Goal: Task Accomplishment & Management: Complete application form

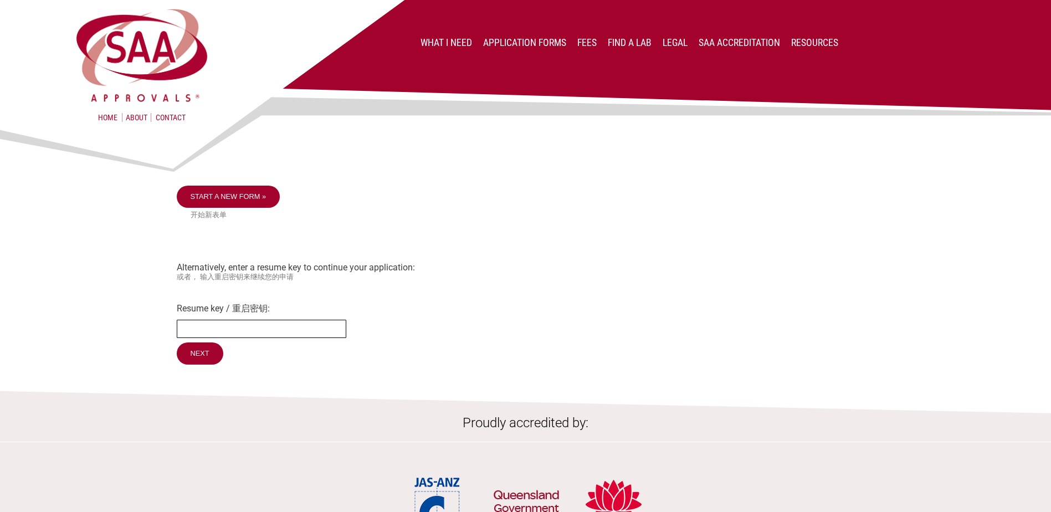
click at [235, 326] on input "Resume key / 重启密钥:" at bounding box center [261, 329] width 169 height 18
type input "SzfsZG67"
click at [177, 342] on input "Next" at bounding box center [200, 353] width 47 height 22
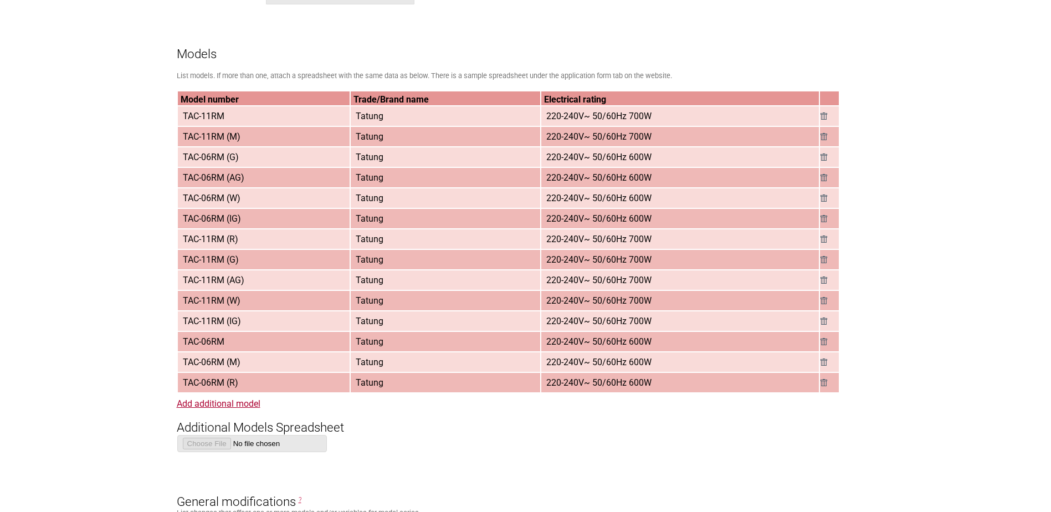
scroll to position [1052, 0]
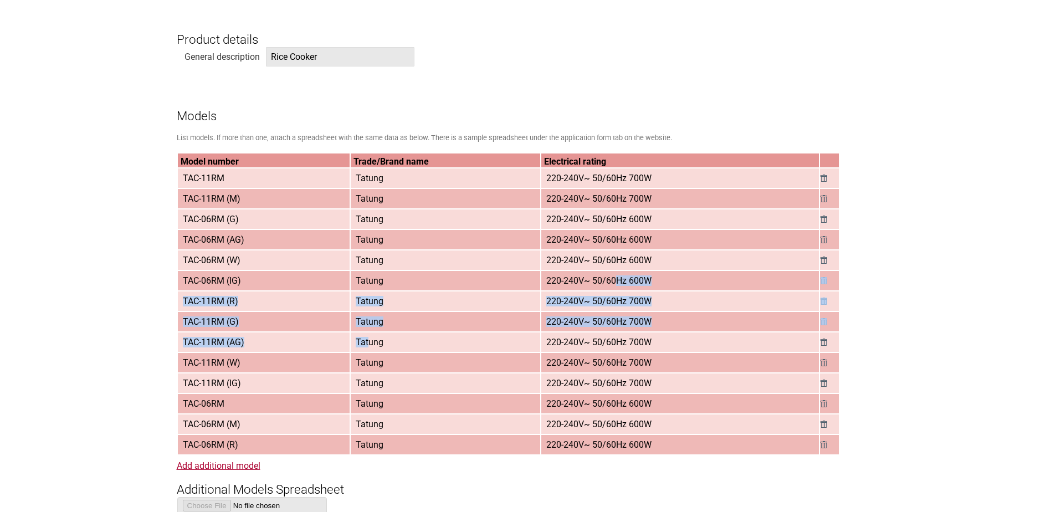
drag, startPoint x: 614, startPoint y: 277, endPoint x: 372, endPoint y: 338, distance: 249.1
click at [372, 338] on tbody "Model number Trade/Brand name Electrical rating TAC-11RM Tatung 220-240V~ 50/60…" at bounding box center [508, 303] width 661 height 301
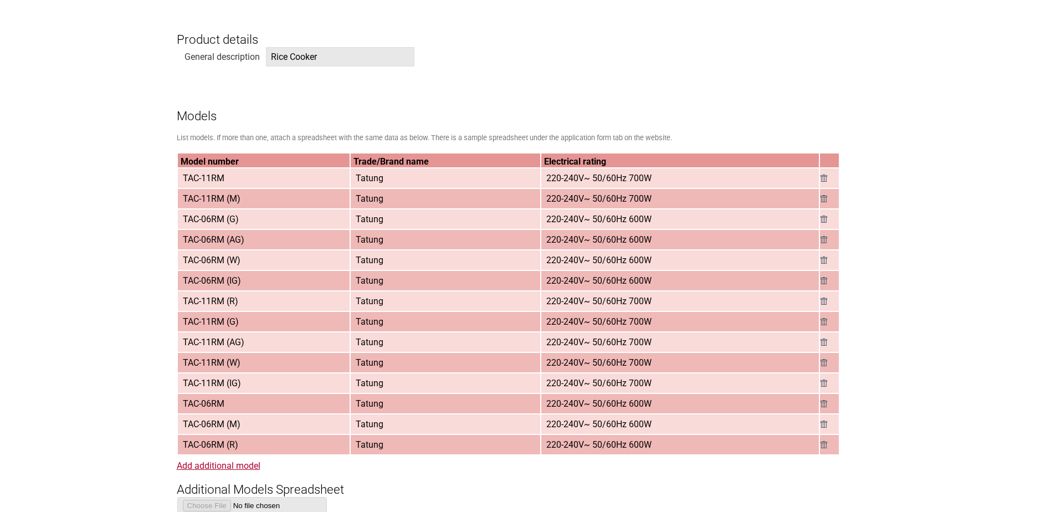
click at [518, 462] on form "Resume key: SzfsZG67 Please record this key, it will enable you to resume your …" at bounding box center [526, 491] width 698 height 2631
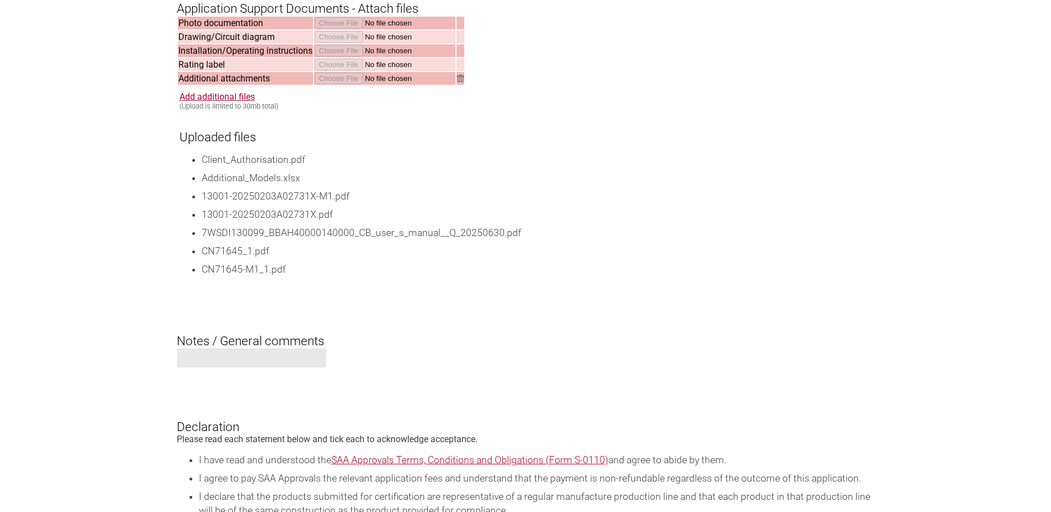
scroll to position [2105, 0]
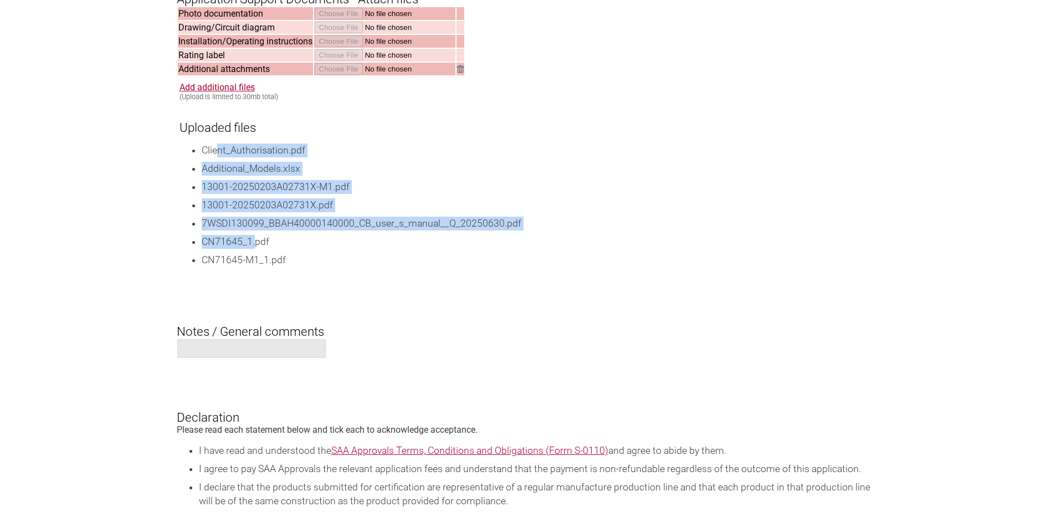
drag, startPoint x: 218, startPoint y: 175, endPoint x: 253, endPoint y: 271, distance: 102.2
click at [253, 267] on ul "Client_Authorisation.pdf Additional_Models.xlsx 13001-20250203A02731X-M1.pdf 13…" at bounding box center [526, 205] width 695 height 124
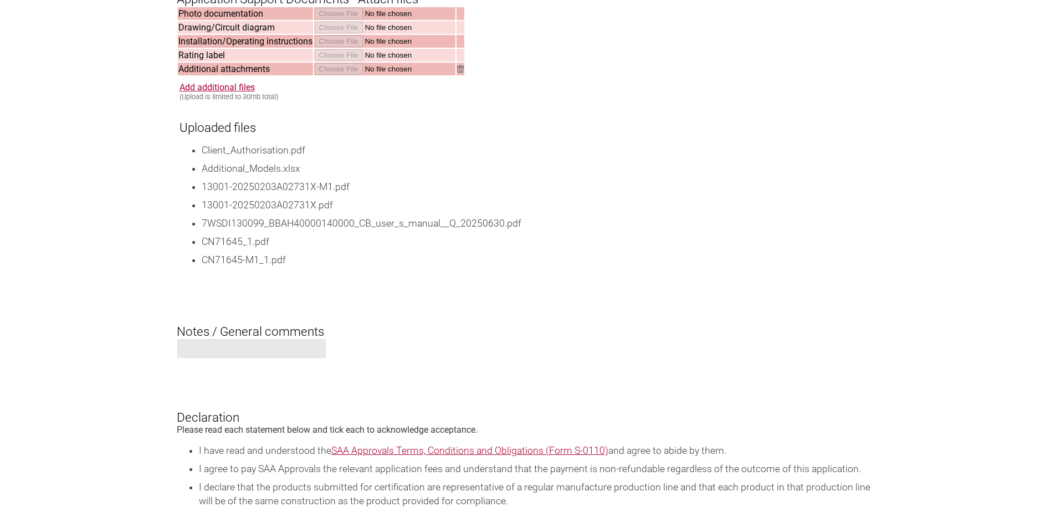
drag, startPoint x: 253, startPoint y: 271, endPoint x: 297, endPoint y: 300, distance: 53.2
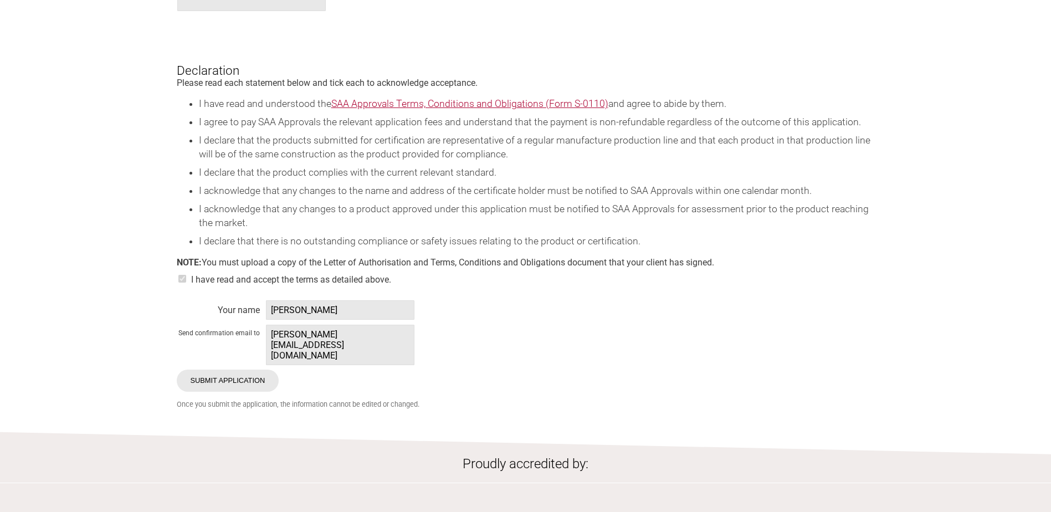
scroll to position [2437, 0]
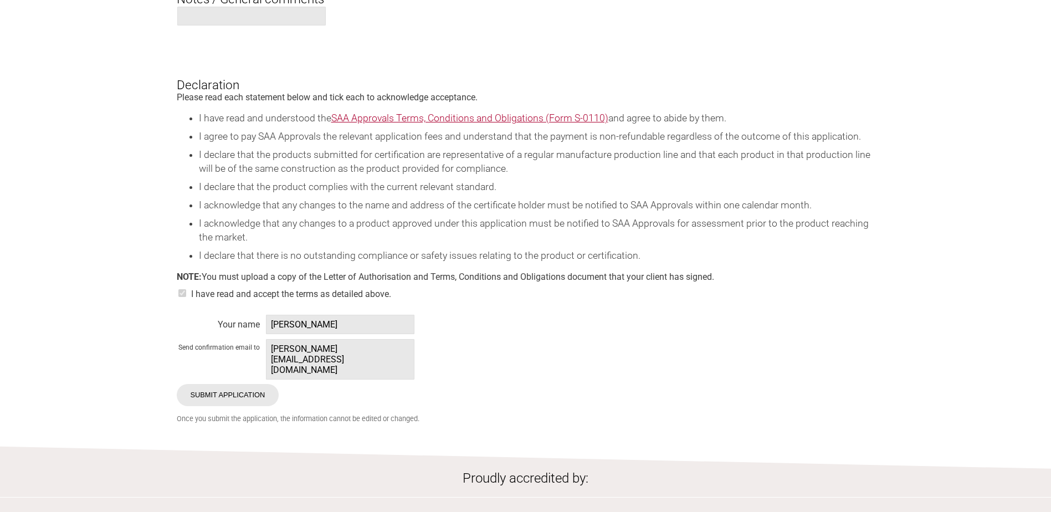
drag, startPoint x: 198, startPoint y: 157, endPoint x: 781, endPoint y: 330, distance: 607.6
drag, startPoint x: 781, startPoint y: 330, endPoint x: 899, endPoint y: 358, distance: 122.0
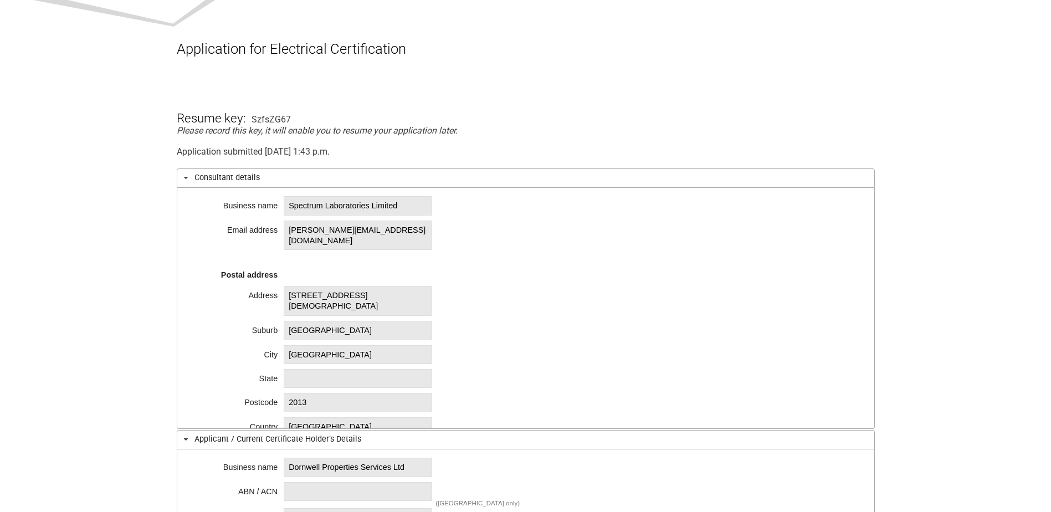
scroll to position [0, 0]
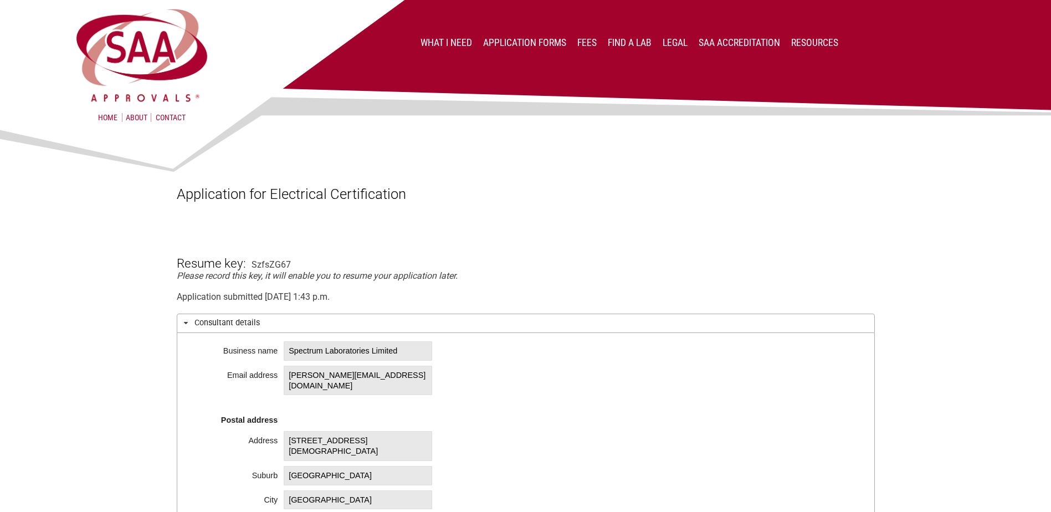
drag, startPoint x: 899, startPoint y: 358, endPoint x: 898, endPoint y: 128, distance: 230.4
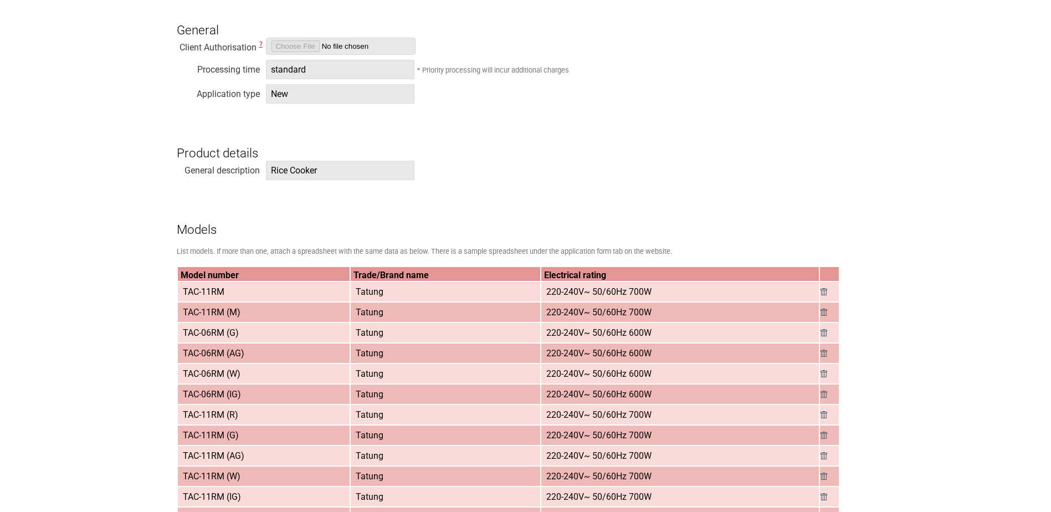
scroll to position [1108, 0]
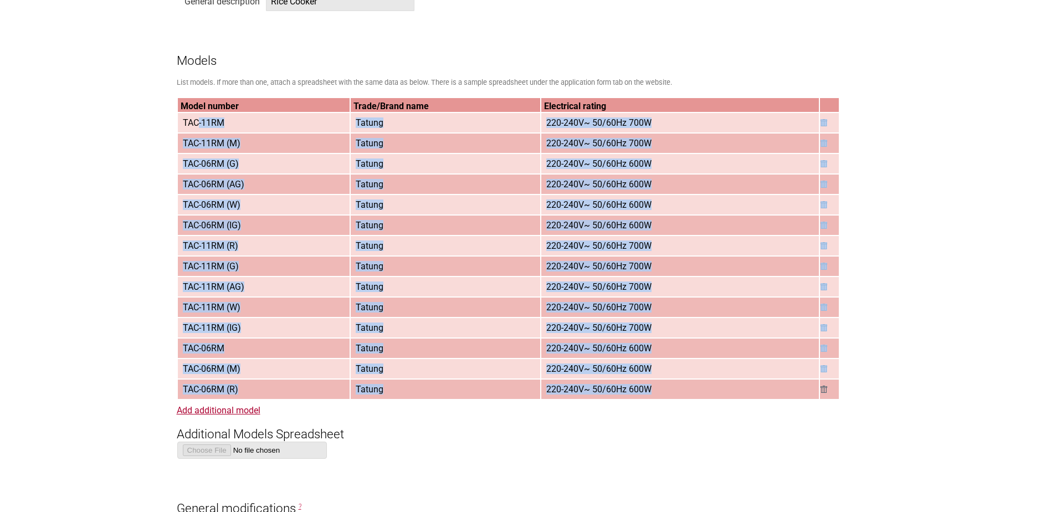
drag, startPoint x: 197, startPoint y: 118, endPoint x: 661, endPoint y: 392, distance: 539.1
click at [661, 392] on tbody "Model number Trade/Brand name Electrical rating TAC-11RM Tatung 220-240V~ 50/60…" at bounding box center [508, 248] width 661 height 301
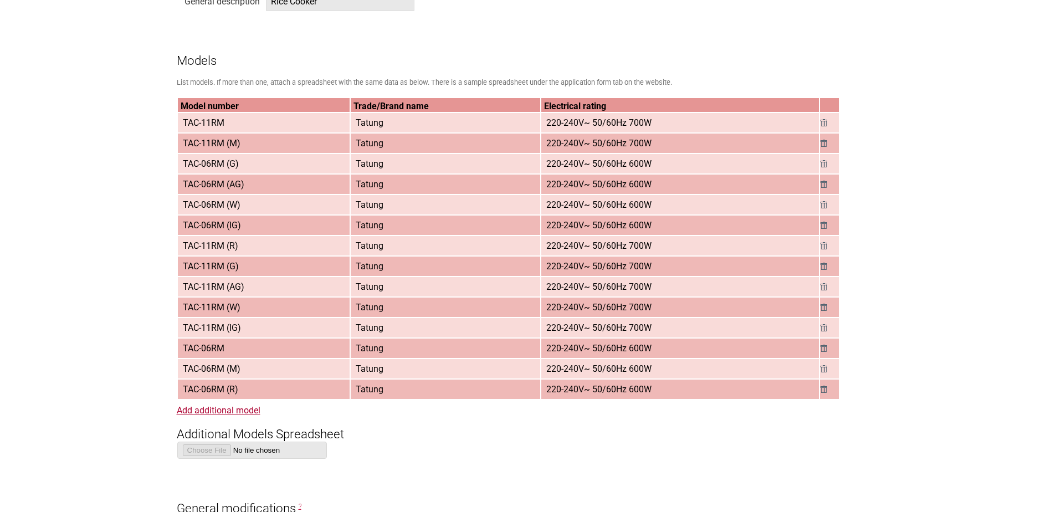
click at [991, 203] on section "Application for Electrical Certification Resume key: SzfsZG67 Please record thi…" at bounding box center [525, 384] width 1051 height 2735
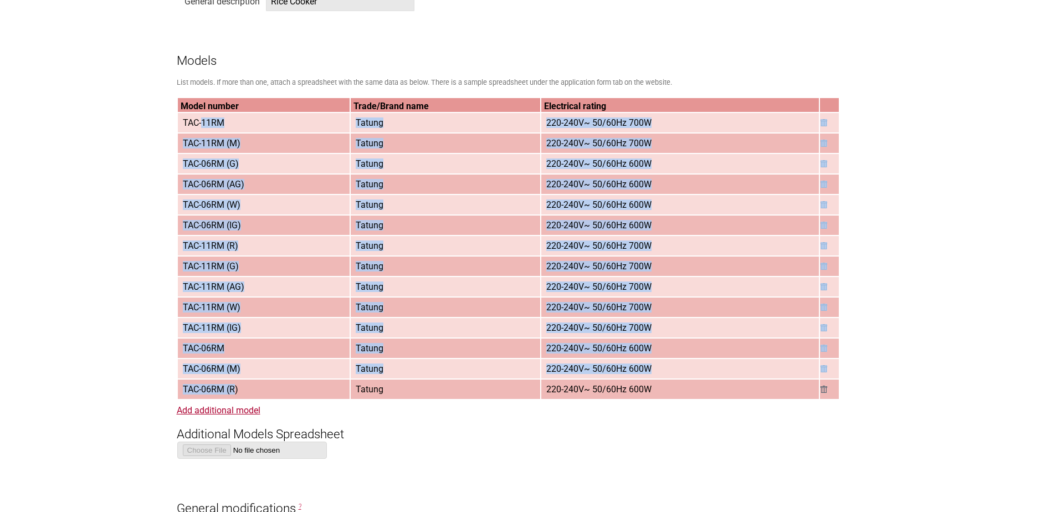
drag, startPoint x: 203, startPoint y: 124, endPoint x: 235, endPoint y: 398, distance: 276.0
click at [235, 398] on tbody "Model number Trade/Brand name Electrical rating TAC-11RM Tatung 220-240V~ 50/60…" at bounding box center [508, 248] width 661 height 301
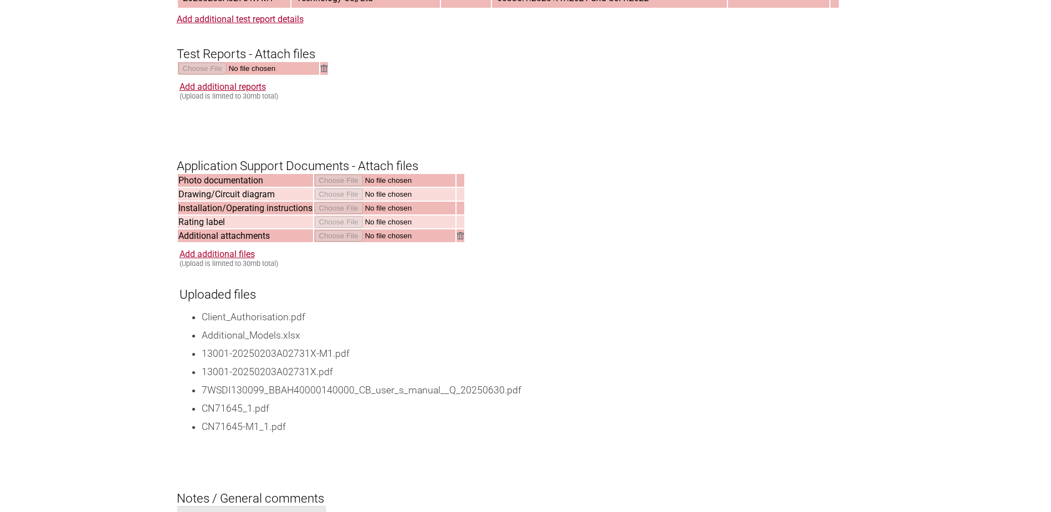
scroll to position [1939, 0]
click at [367, 335] on div "Uploaded files Client_Authorisation.pdf Additional_Models.xlsx 13001-20250203A0…" at bounding box center [526, 354] width 695 height 158
